Goal: Task Accomplishment & Management: Manage account settings

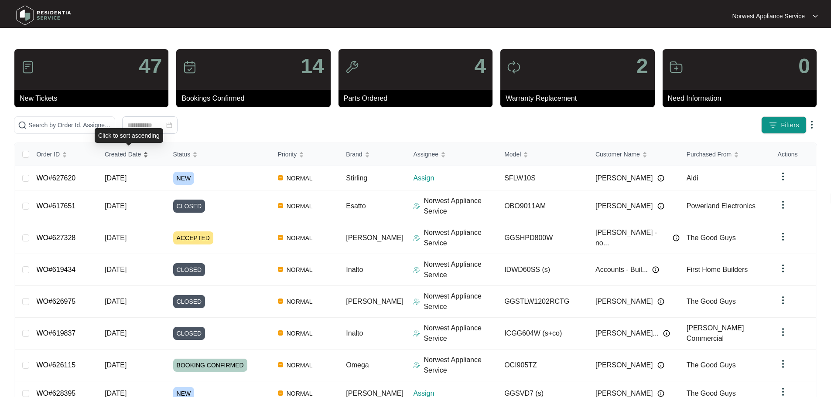
click at [130, 150] on span "Created Date" at bounding box center [123, 155] width 36 height 10
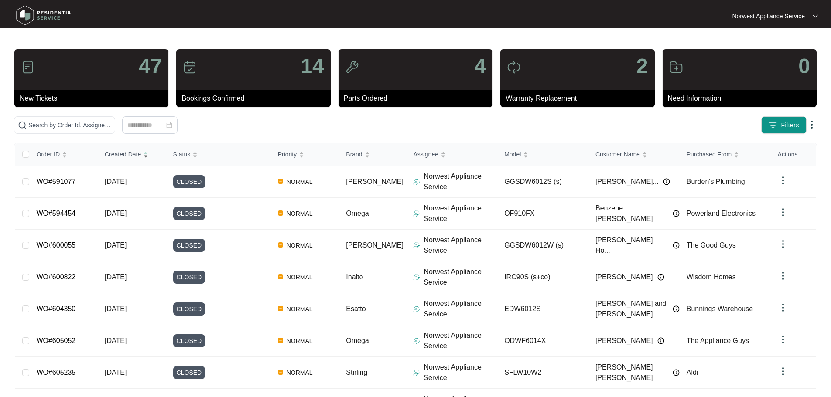
click at [130, 150] on span "Created Date" at bounding box center [123, 155] width 36 height 10
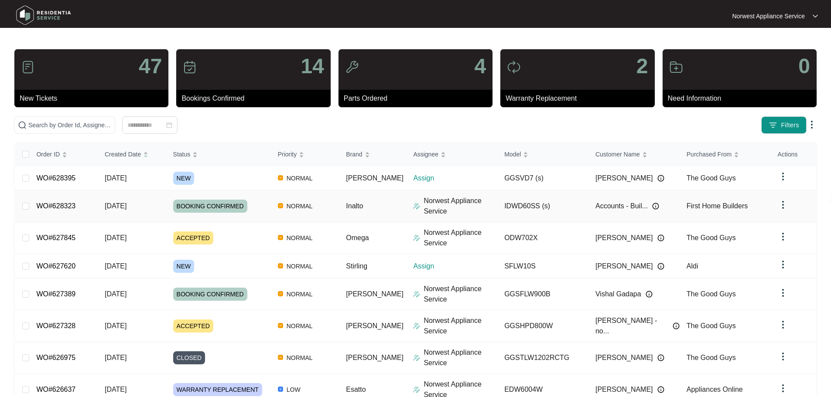
click at [116, 205] on span "[DATE]" at bounding box center [116, 205] width 22 height 7
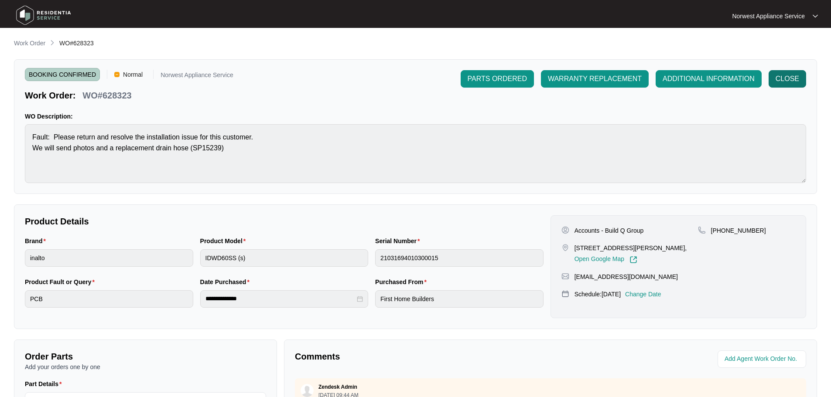
click at [781, 76] on span "CLOSE" at bounding box center [788, 79] width 24 height 10
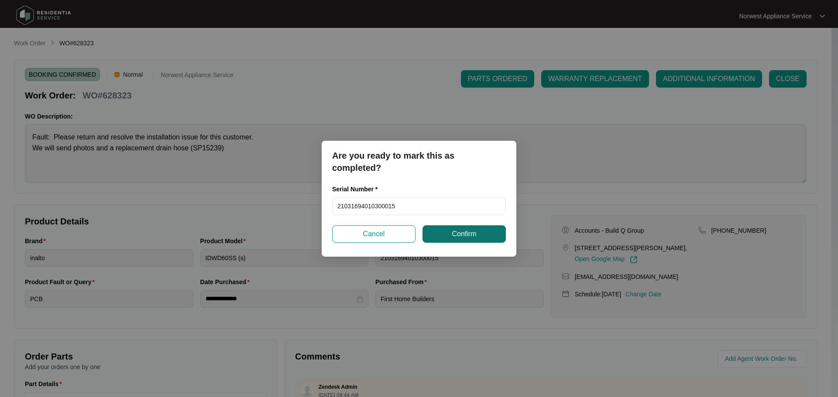
click at [472, 237] on span "Confirm" at bounding box center [463, 234] width 24 height 10
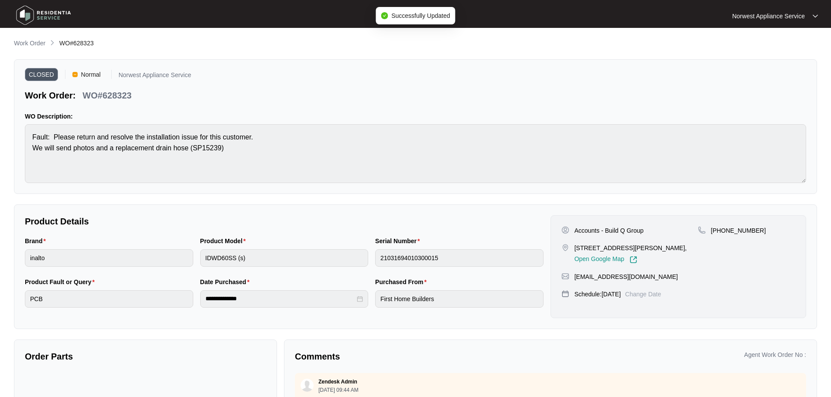
click at [55, 21] on img at bounding box center [43, 15] width 61 height 26
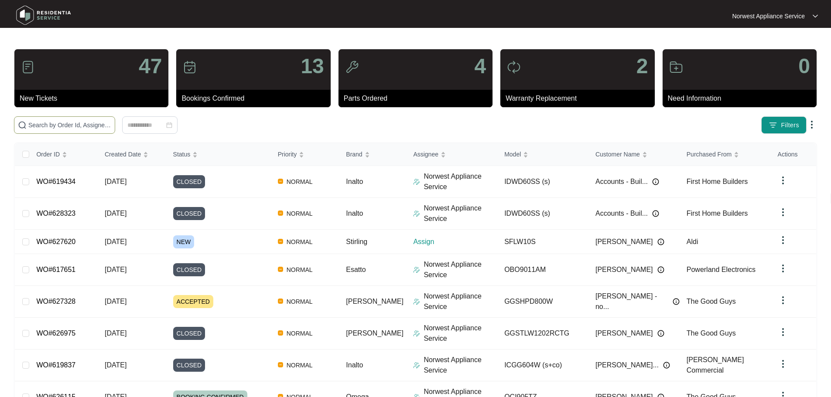
click at [92, 126] on input "text" at bounding box center [69, 125] width 83 height 10
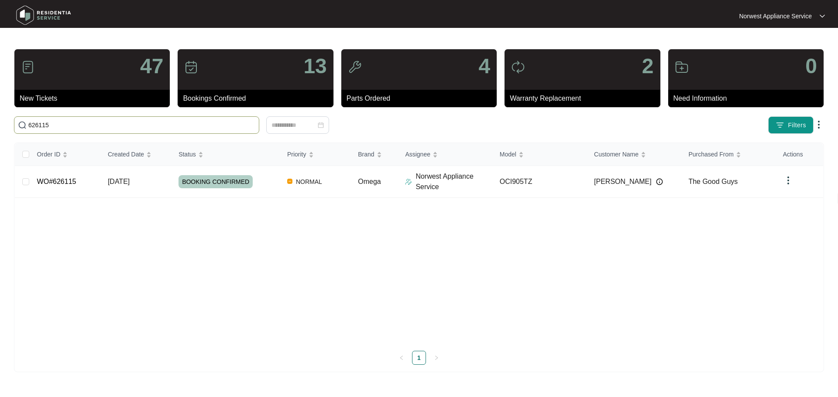
drag, startPoint x: 84, startPoint y: 125, endPoint x: 0, endPoint y: 129, distance: 83.8
click at [0, 132] on main "47 New Tickets 13 Bookings Confirmed 4 Parts Ordered 2 Warranty Replacement 0 N…" at bounding box center [419, 198] width 838 height 397
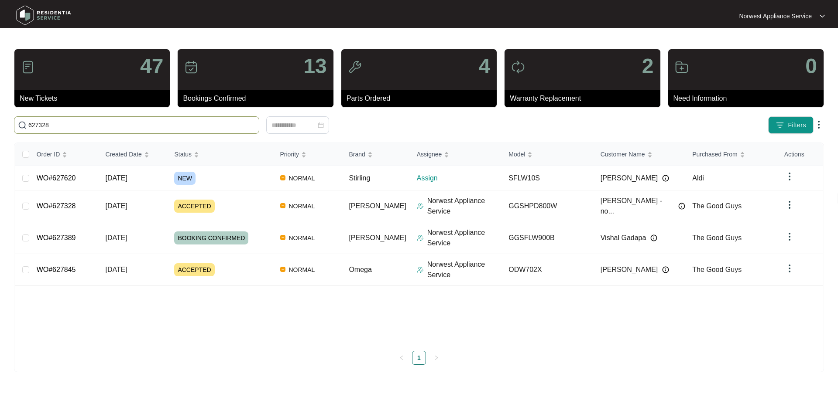
type input "627328"
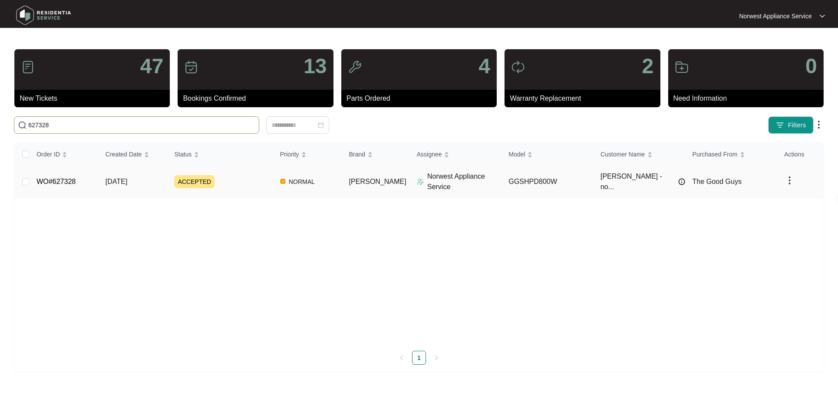
click at [77, 176] on td "WO#627328" at bounding box center [64, 182] width 69 height 32
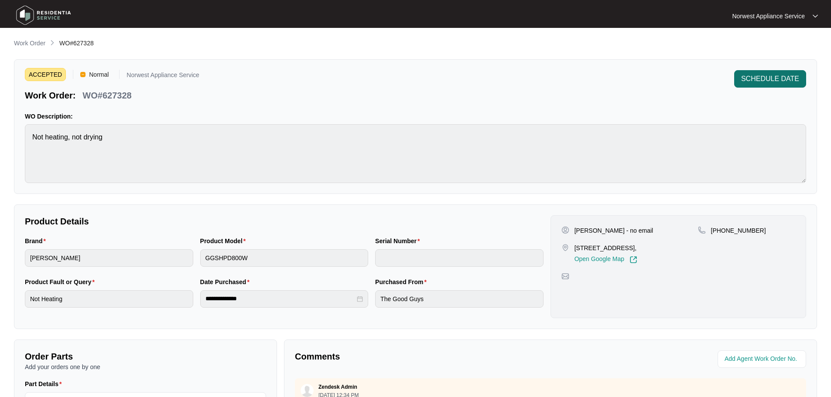
drag, startPoint x: 779, startPoint y: 69, endPoint x: 779, endPoint y: 78, distance: 8.7
click at [779, 69] on div "ACCEPTED Normal Norwest Appliance Service Work Order: WO#627328 SCHEDULE DATE W…" at bounding box center [415, 126] width 803 height 135
click at [779, 78] on span "SCHEDULE DATE" at bounding box center [770, 79] width 58 height 10
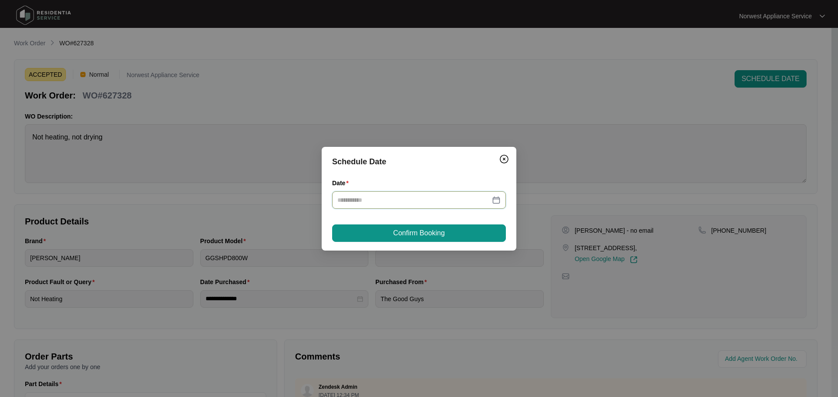
click at [445, 199] on input "Date" at bounding box center [413, 200] width 153 height 10
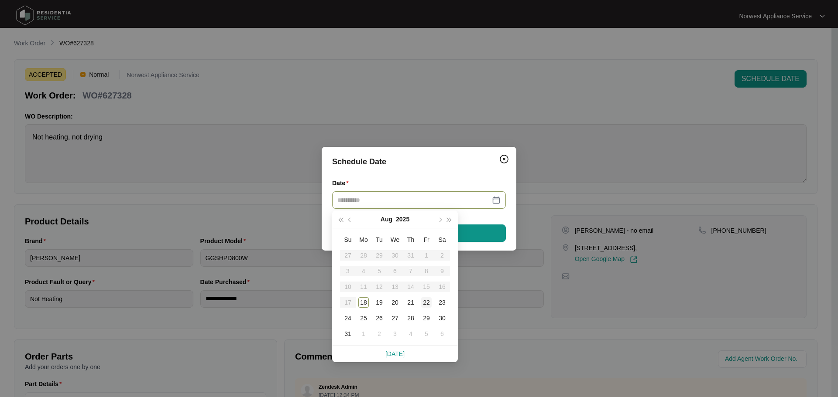
click at [425, 306] on div "22" at bounding box center [426, 302] width 10 height 10
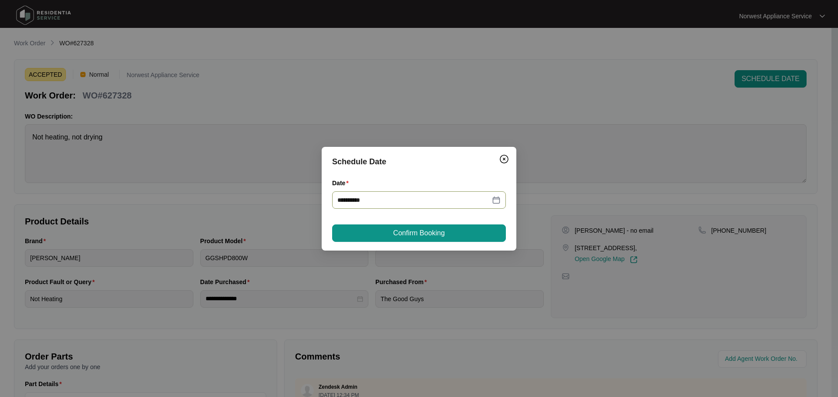
type input "**********"
click at [417, 240] on button "Confirm Booking" at bounding box center [419, 233] width 174 height 17
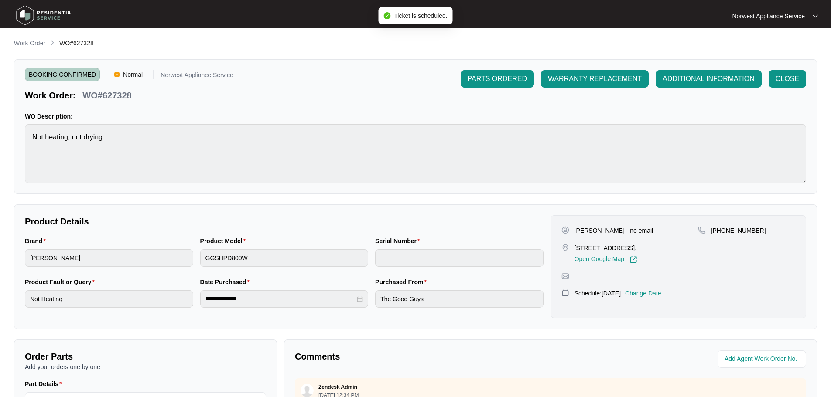
click at [42, 23] on img at bounding box center [43, 15] width 61 height 26
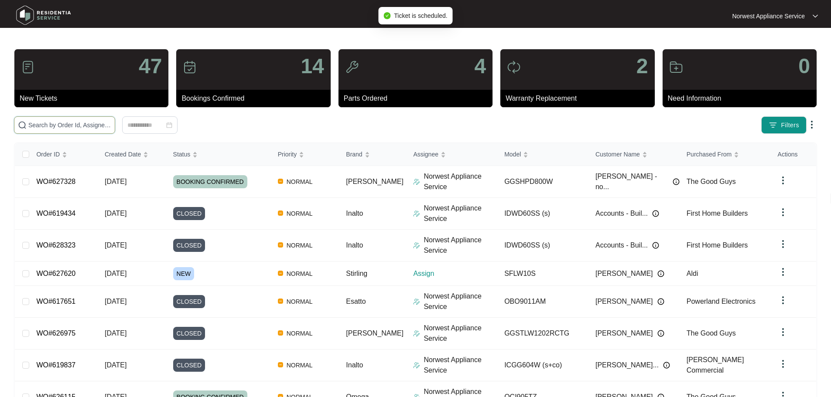
click at [86, 127] on input "text" at bounding box center [69, 125] width 83 height 10
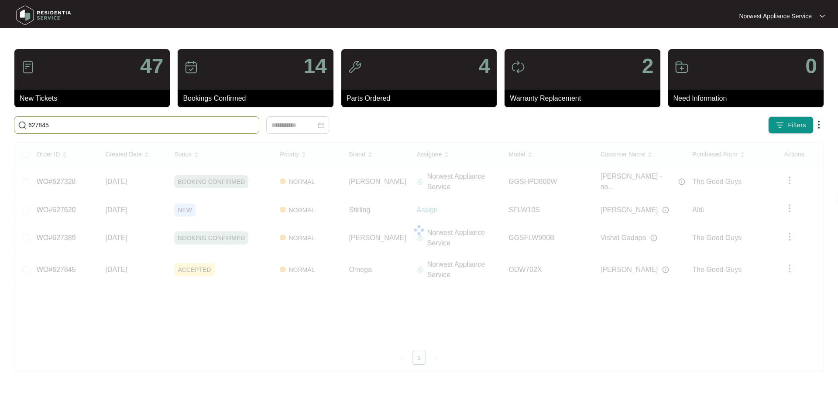
type input "627845"
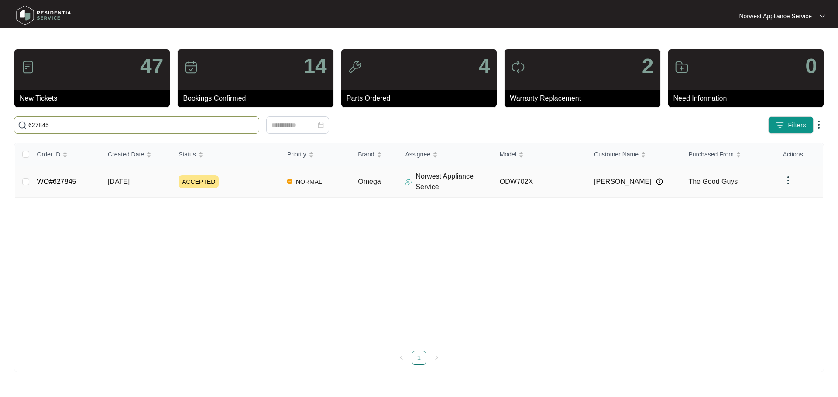
click at [110, 183] on span "[DATE]" at bounding box center [119, 181] width 22 height 7
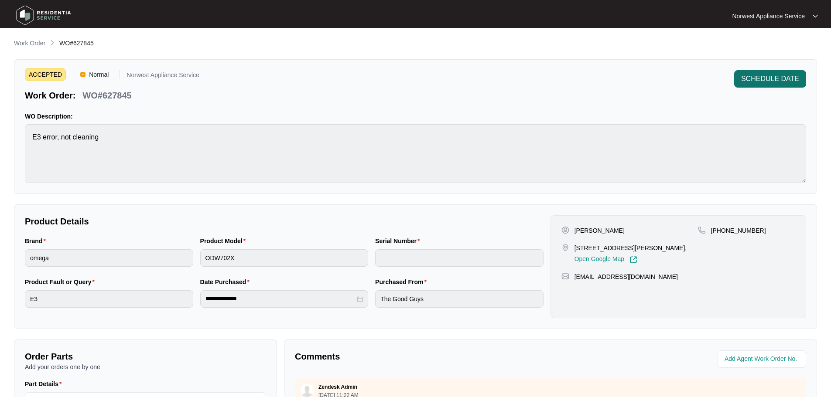
click at [783, 84] on span "SCHEDULE DATE" at bounding box center [770, 79] width 58 height 10
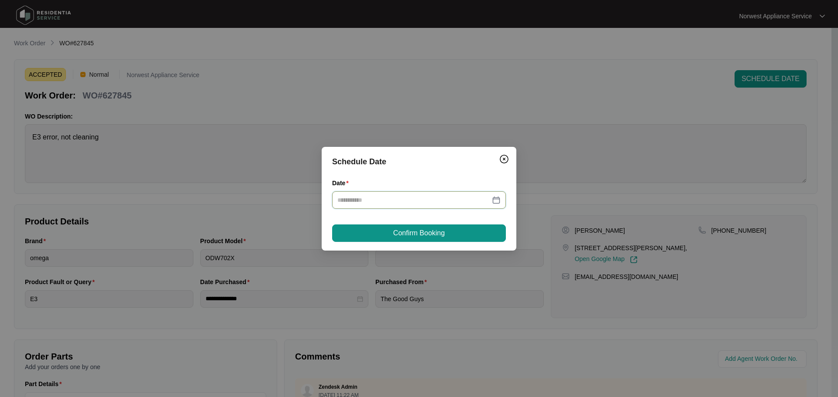
click at [444, 202] on input "Date" at bounding box center [413, 200] width 153 height 10
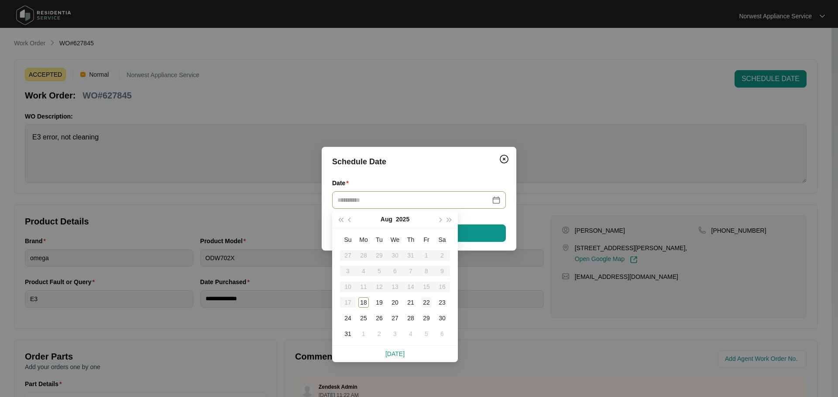
type input "**********"
click at [423, 303] on div "22" at bounding box center [426, 302] width 10 height 10
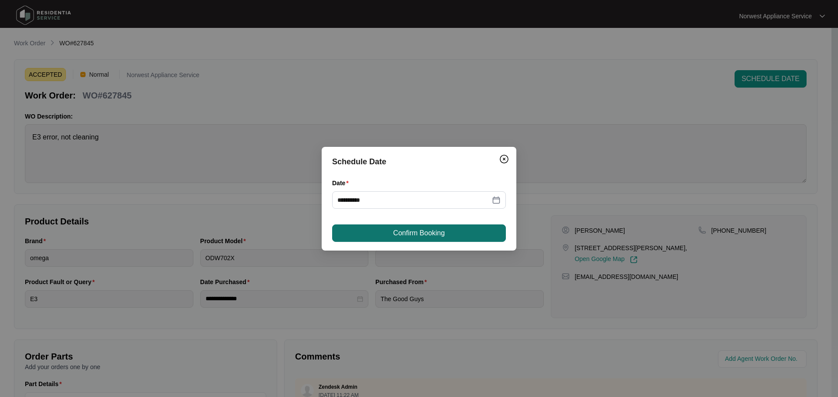
click at [455, 236] on button "Confirm Booking" at bounding box center [419, 233] width 174 height 17
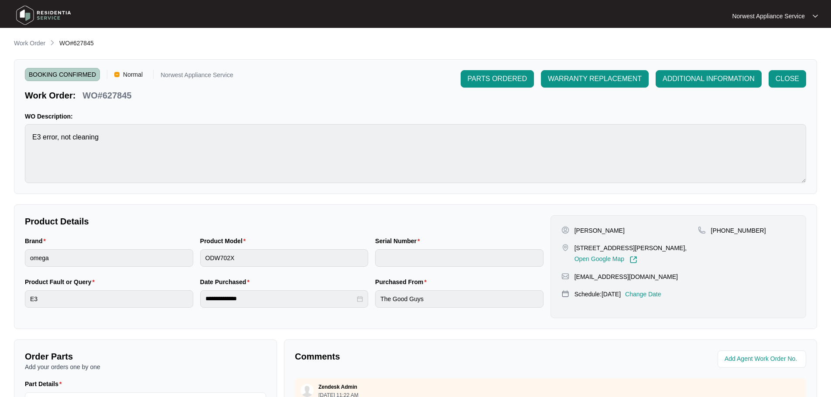
click at [46, 11] on img at bounding box center [43, 15] width 61 height 26
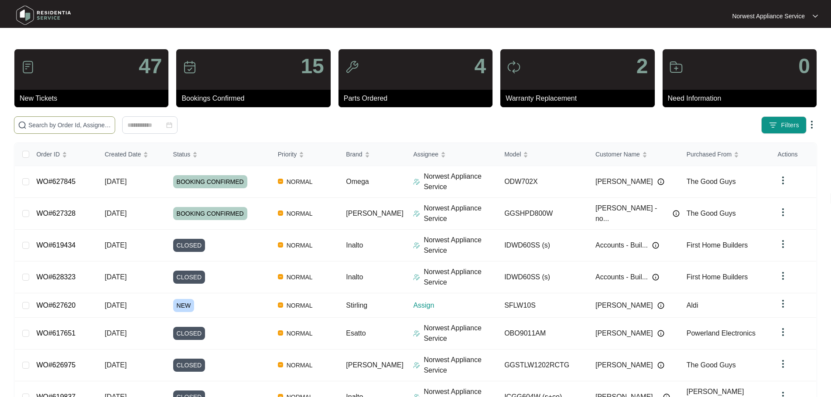
click at [85, 123] on input "text" at bounding box center [69, 125] width 83 height 10
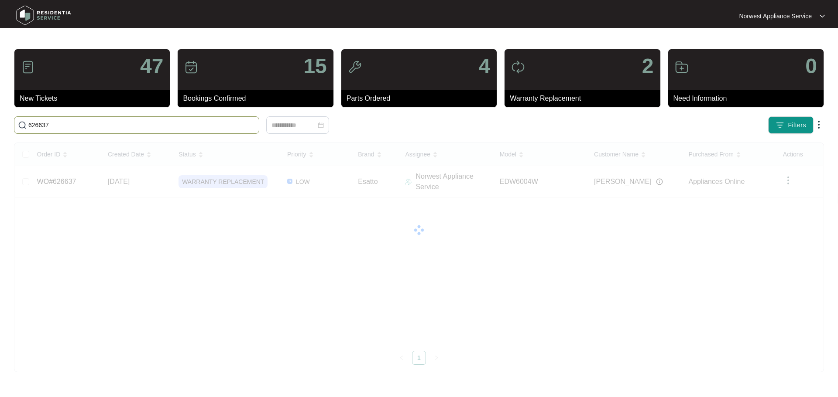
type input "626637"
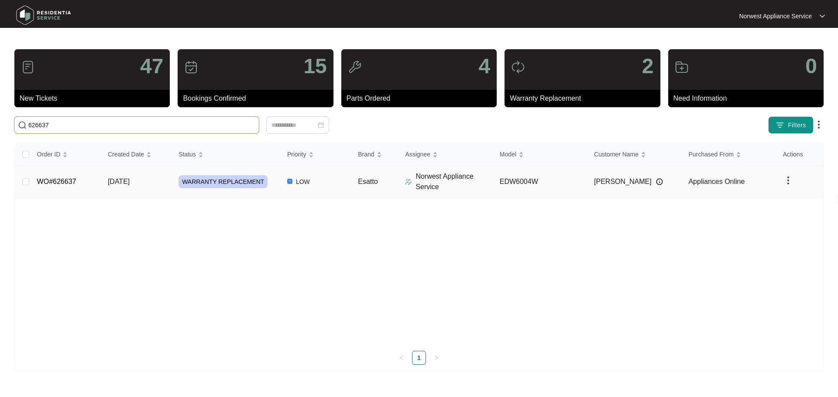
click at [103, 188] on td "[DATE]" at bounding box center [136, 182] width 71 height 32
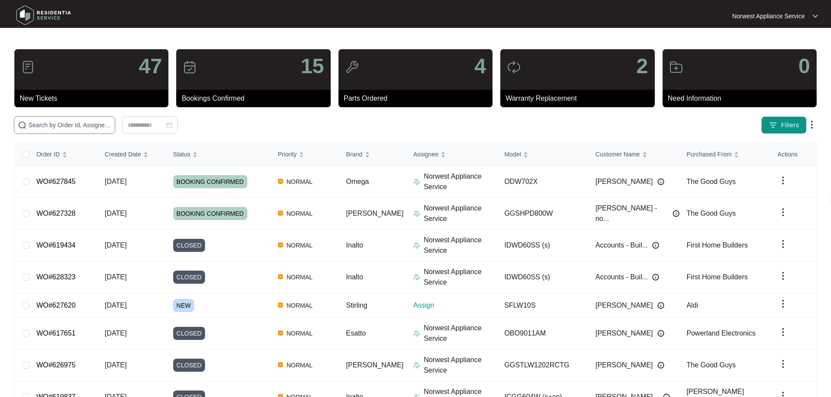
click at [111, 125] on input "text" at bounding box center [69, 125] width 83 height 10
paste input "627845"
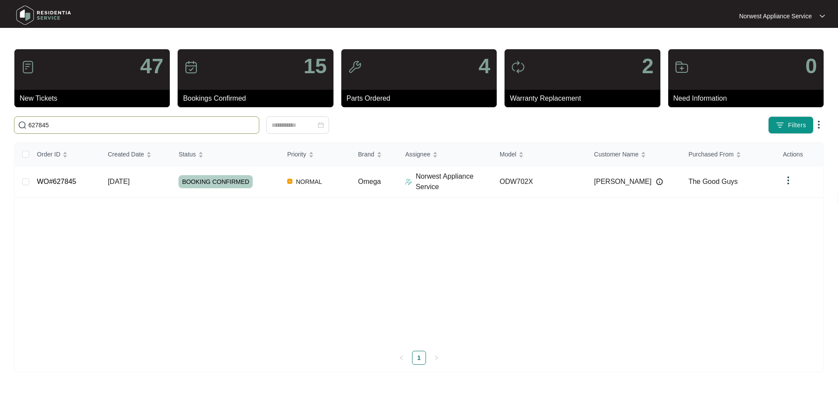
type input "627845"
click at [128, 181] on span "[DATE]" at bounding box center [119, 181] width 22 height 7
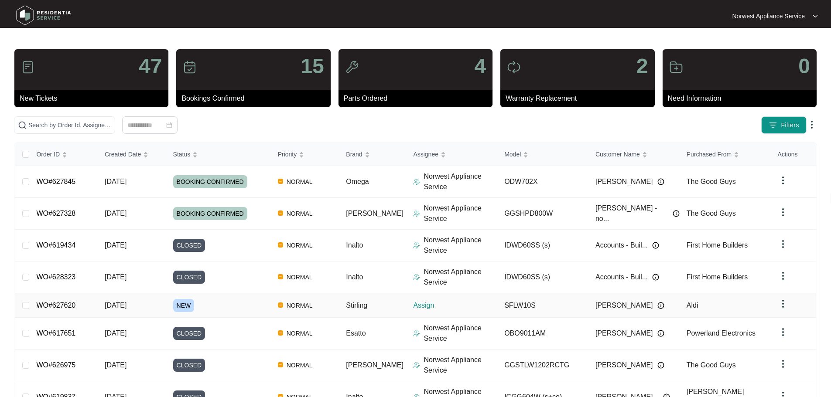
click at [126, 304] on span "[DATE]" at bounding box center [116, 305] width 22 height 7
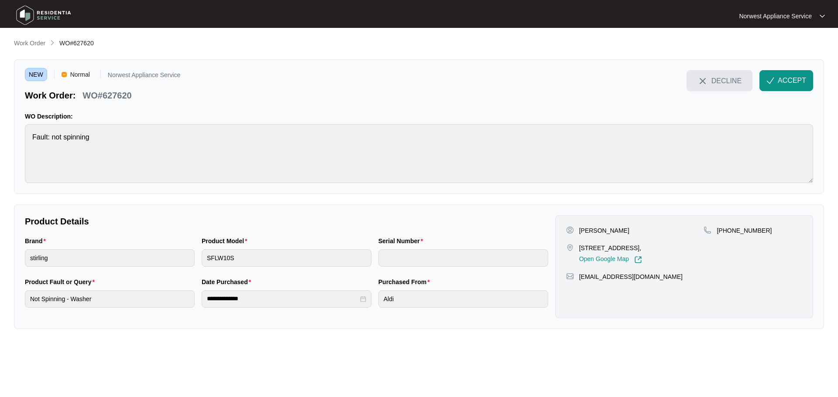
click at [715, 82] on span "DECLINE" at bounding box center [726, 81] width 30 height 10
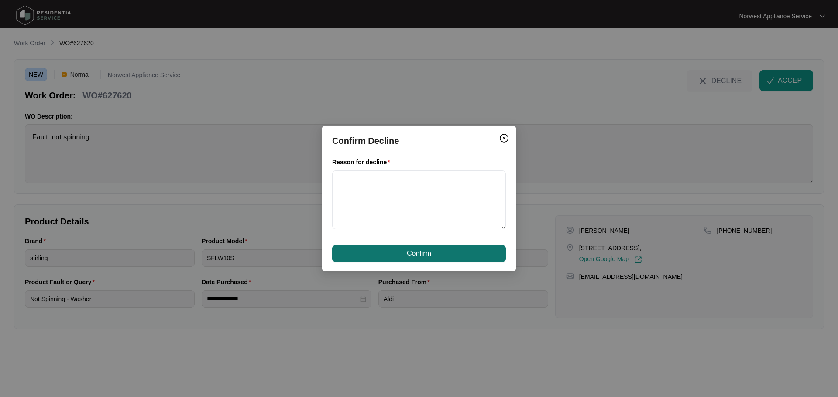
click at [397, 259] on button "Confirm" at bounding box center [419, 253] width 174 height 17
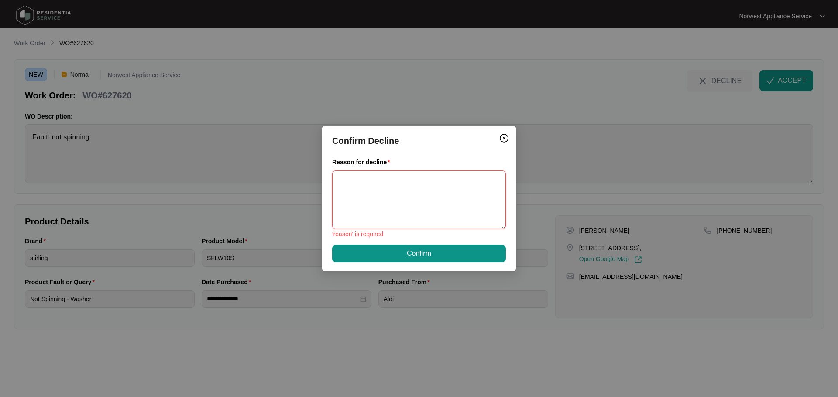
click at [401, 211] on textarea "Reason for decline" at bounding box center [419, 200] width 174 height 59
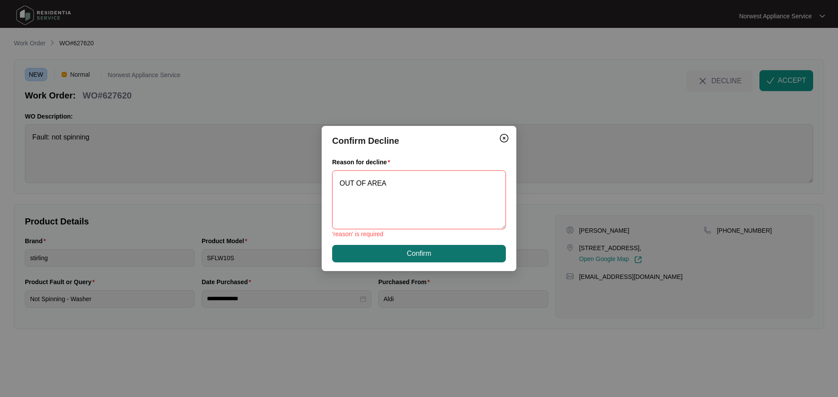
type textarea "OUT OF AREA"
click at [446, 256] on button "Confirm" at bounding box center [419, 253] width 174 height 17
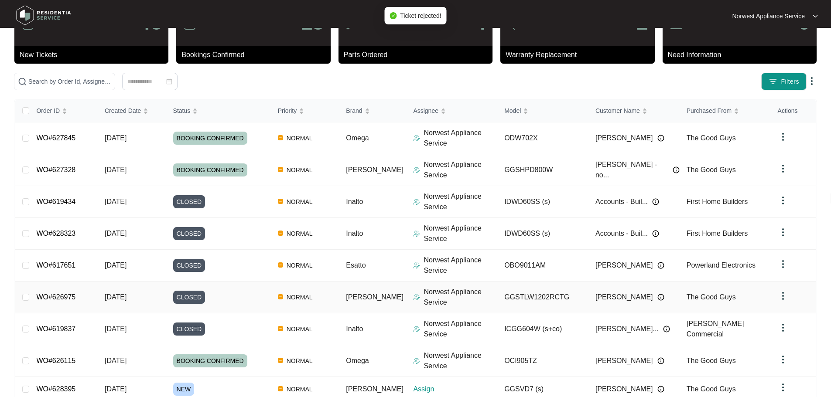
scroll to position [122, 0]
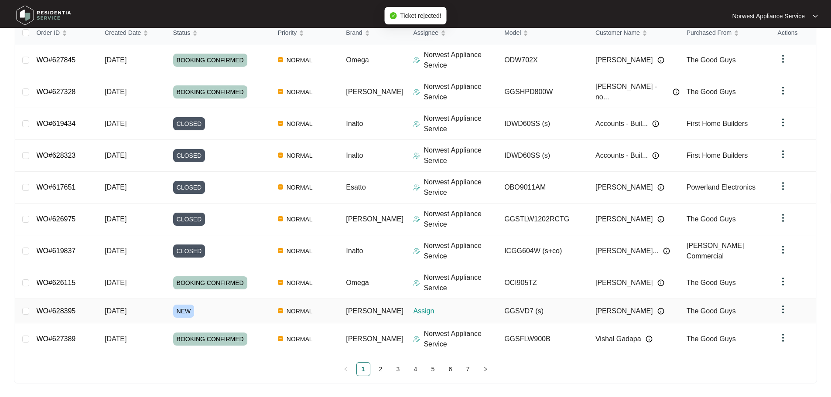
click at [107, 309] on span "[DATE]" at bounding box center [116, 311] width 22 height 7
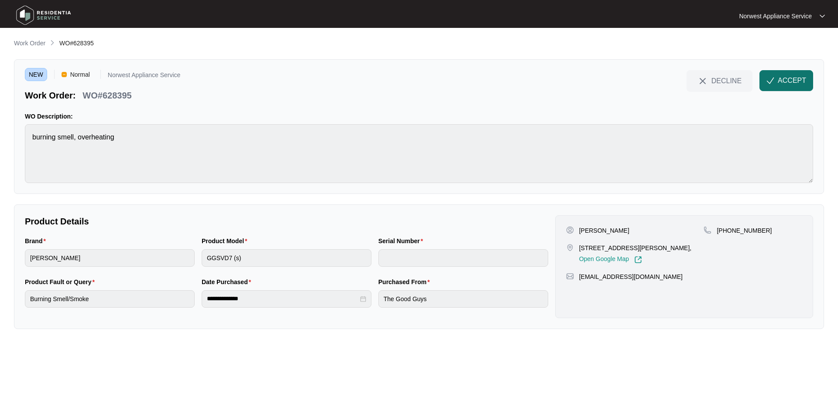
click at [789, 79] on span "ACCEPT" at bounding box center [791, 80] width 28 height 10
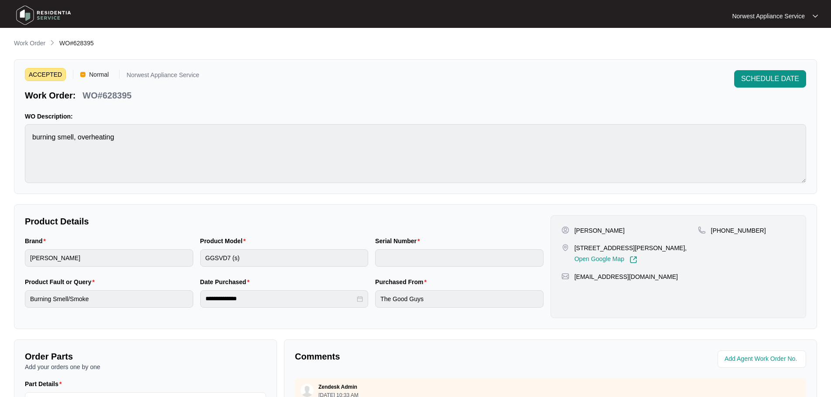
click at [33, 13] on img at bounding box center [43, 15] width 61 height 26
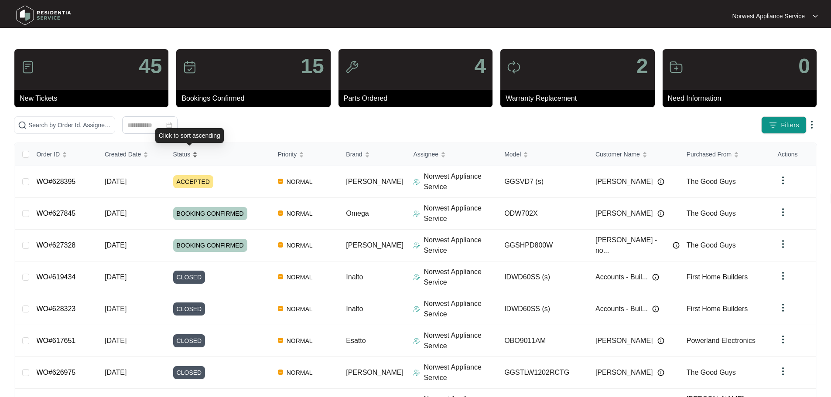
click at [186, 151] on span "Status" at bounding box center [181, 155] width 17 height 10
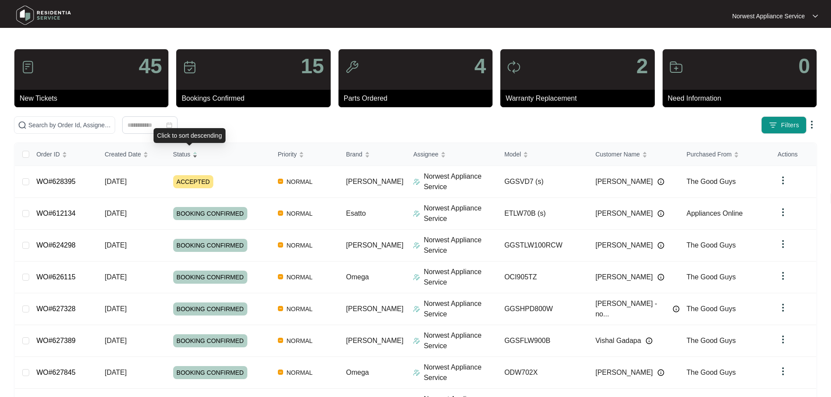
click at [189, 150] on span "Status" at bounding box center [181, 155] width 17 height 10
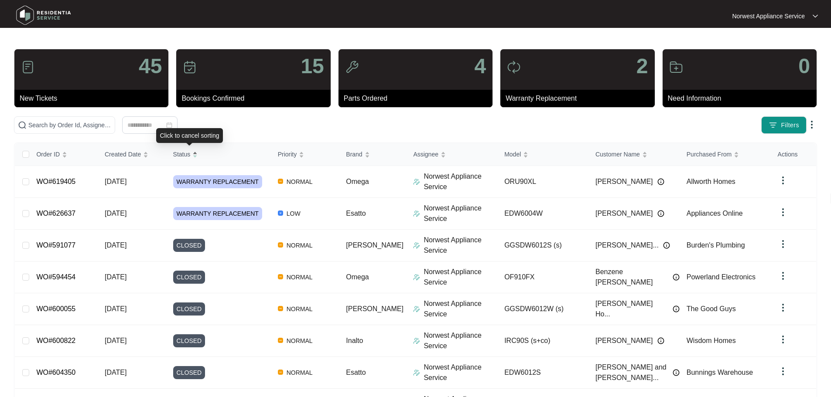
click at [189, 150] on span "Status" at bounding box center [181, 155] width 17 height 10
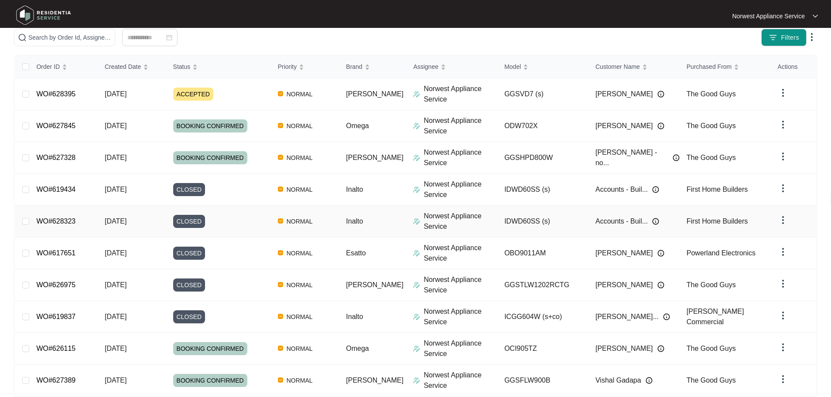
scroll to position [86, 0]
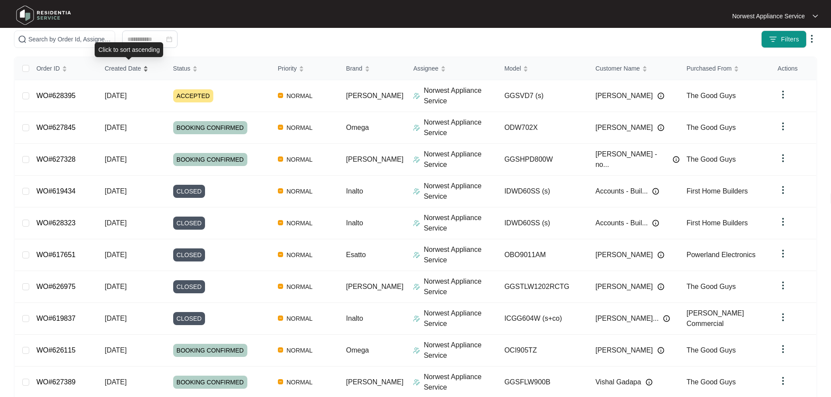
click at [135, 75] on div "Created Date" at bounding box center [127, 68] width 44 height 12
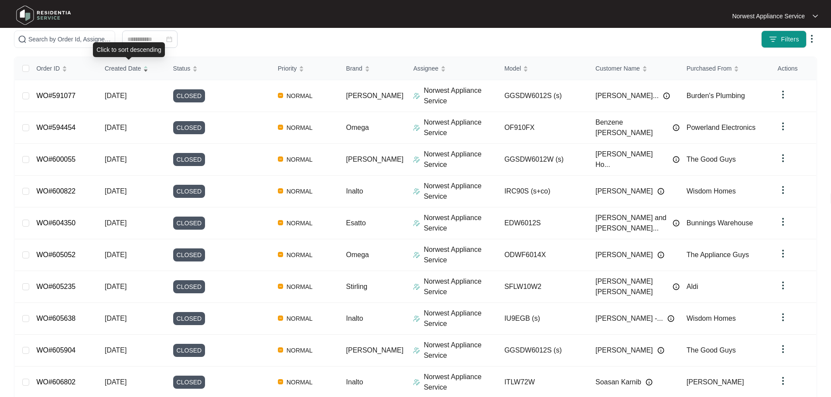
click at [135, 75] on div "Created Date" at bounding box center [127, 68] width 44 height 12
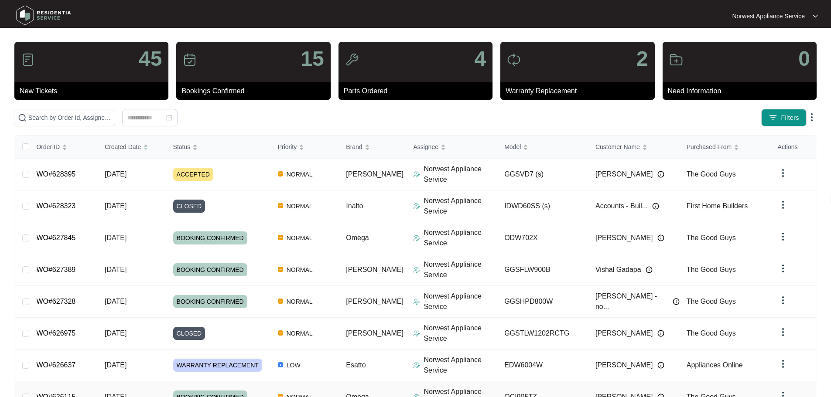
scroll to position [0, 0]
